Goal: Task Accomplishment & Management: Use online tool/utility

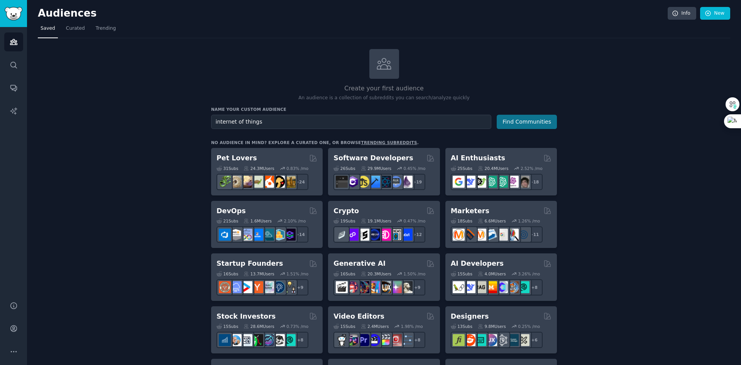
type input "internet of things"
click at [524, 115] on button "Find Communities" at bounding box center [527, 122] width 60 height 14
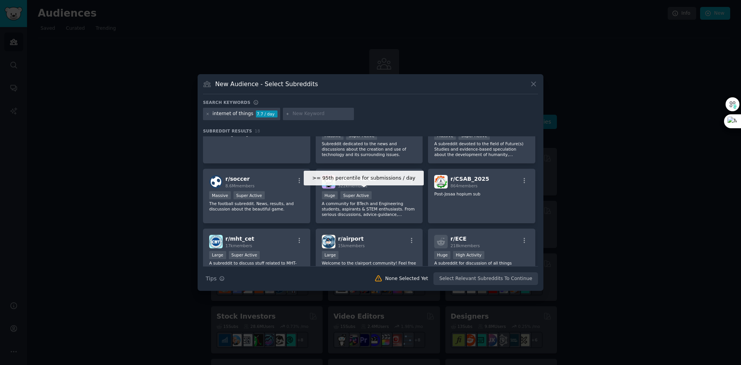
scroll to position [154, 0]
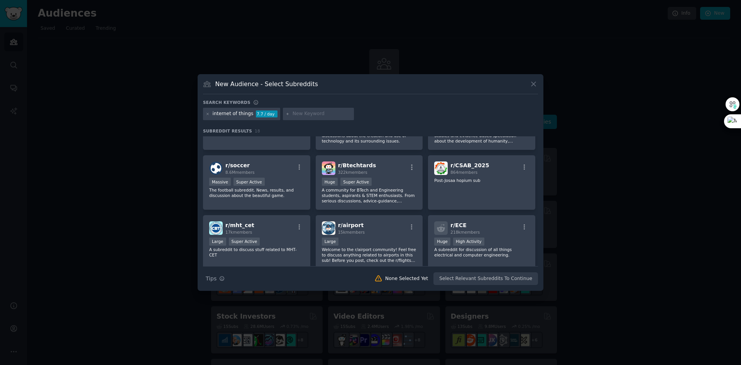
click at [296, 116] on input "text" at bounding box center [322, 113] width 59 height 7
type input "small business"
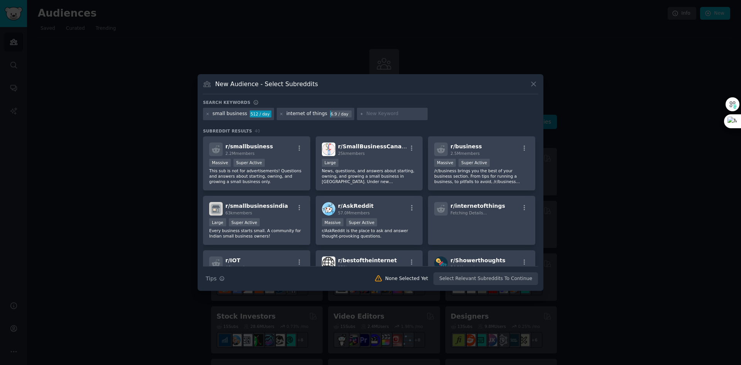
click at [537, 78] on div "New Audience - Select Subreddits Search keywords small business 512 / day inter…" at bounding box center [371, 182] width 346 height 217
click at [531, 84] on icon at bounding box center [534, 84] width 8 height 8
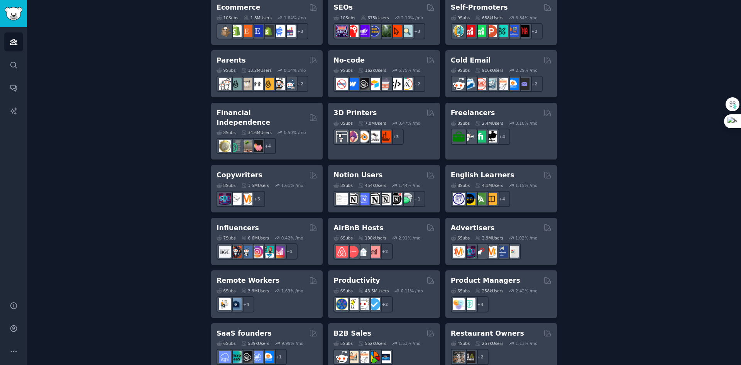
scroll to position [526, 0]
